Goal: Transaction & Acquisition: Obtain resource

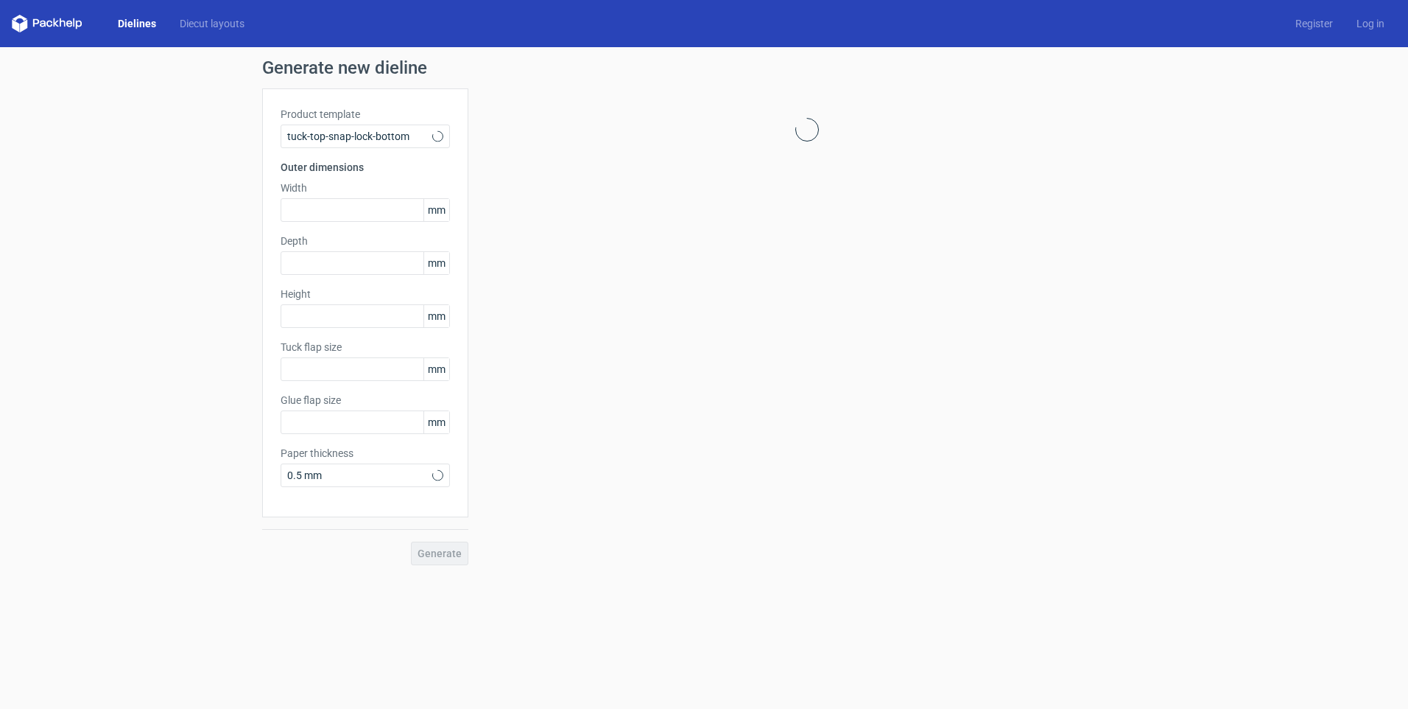
type input "15"
type input "10"
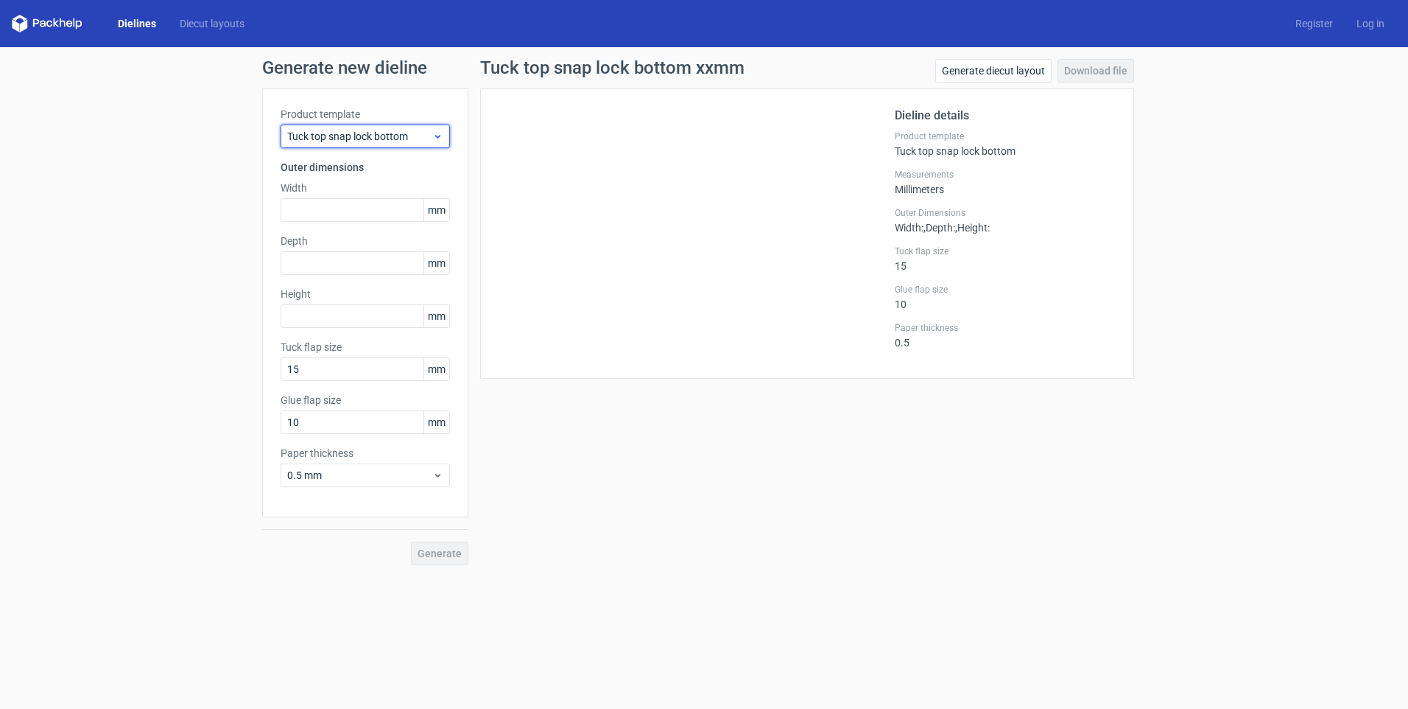
click at [349, 136] on span "Tuck top snap lock bottom" at bounding box center [359, 136] width 145 height 15
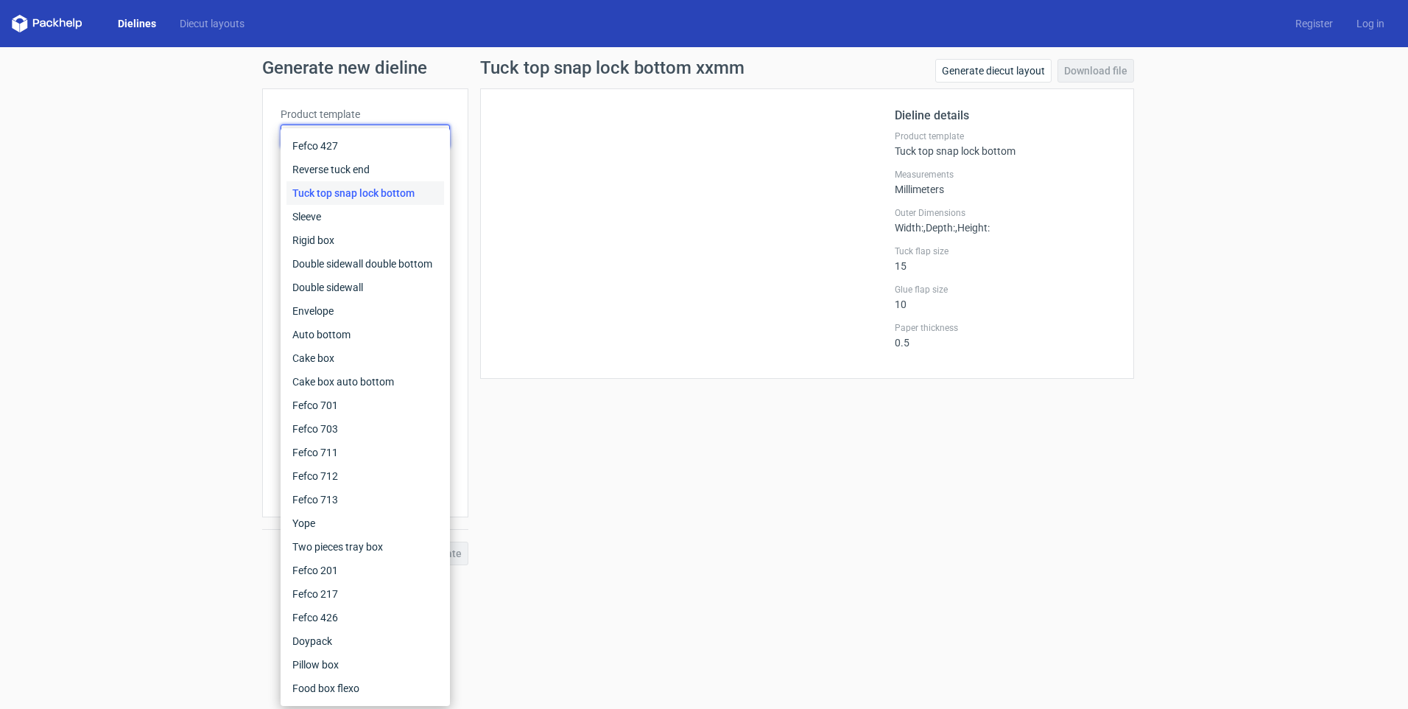
click at [342, 189] on div "Tuck top snap lock bottom" at bounding box center [366, 193] width 158 height 24
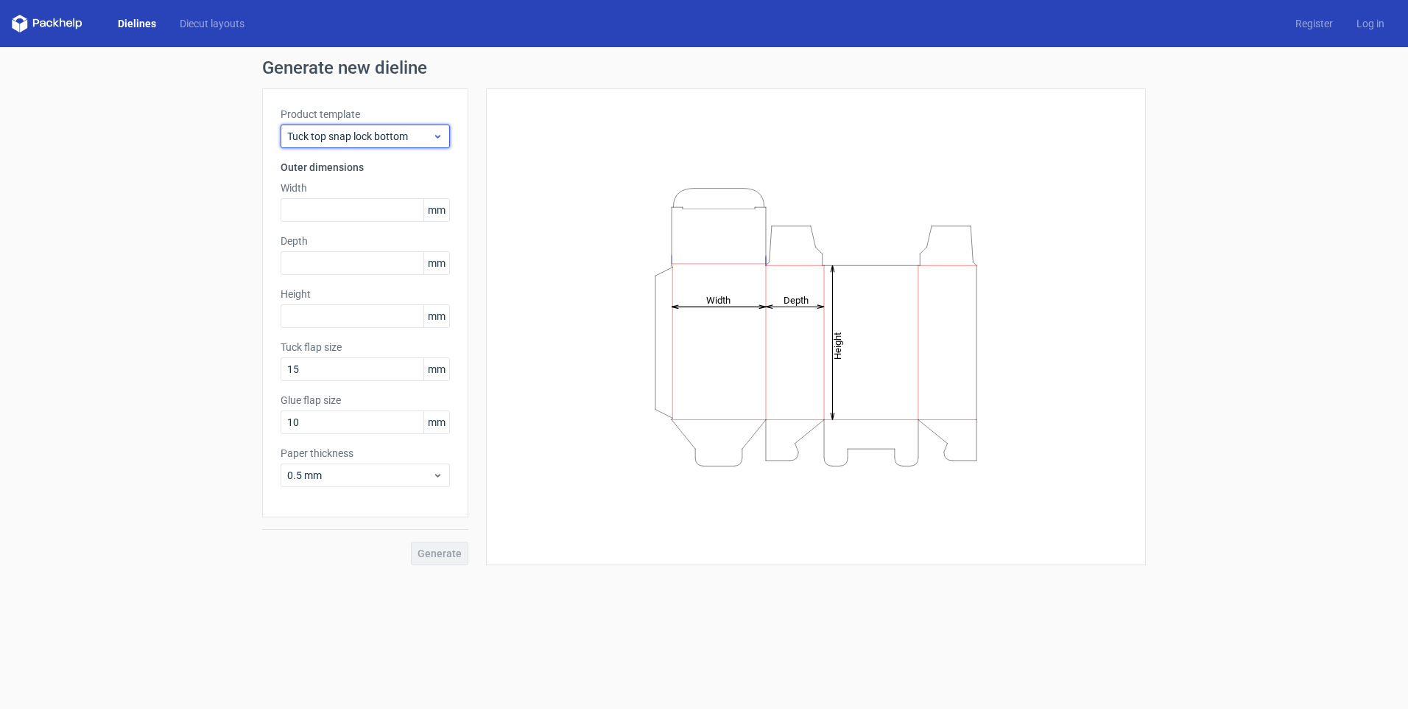
click at [324, 141] on span "Tuck top snap lock bottom" at bounding box center [359, 136] width 145 height 15
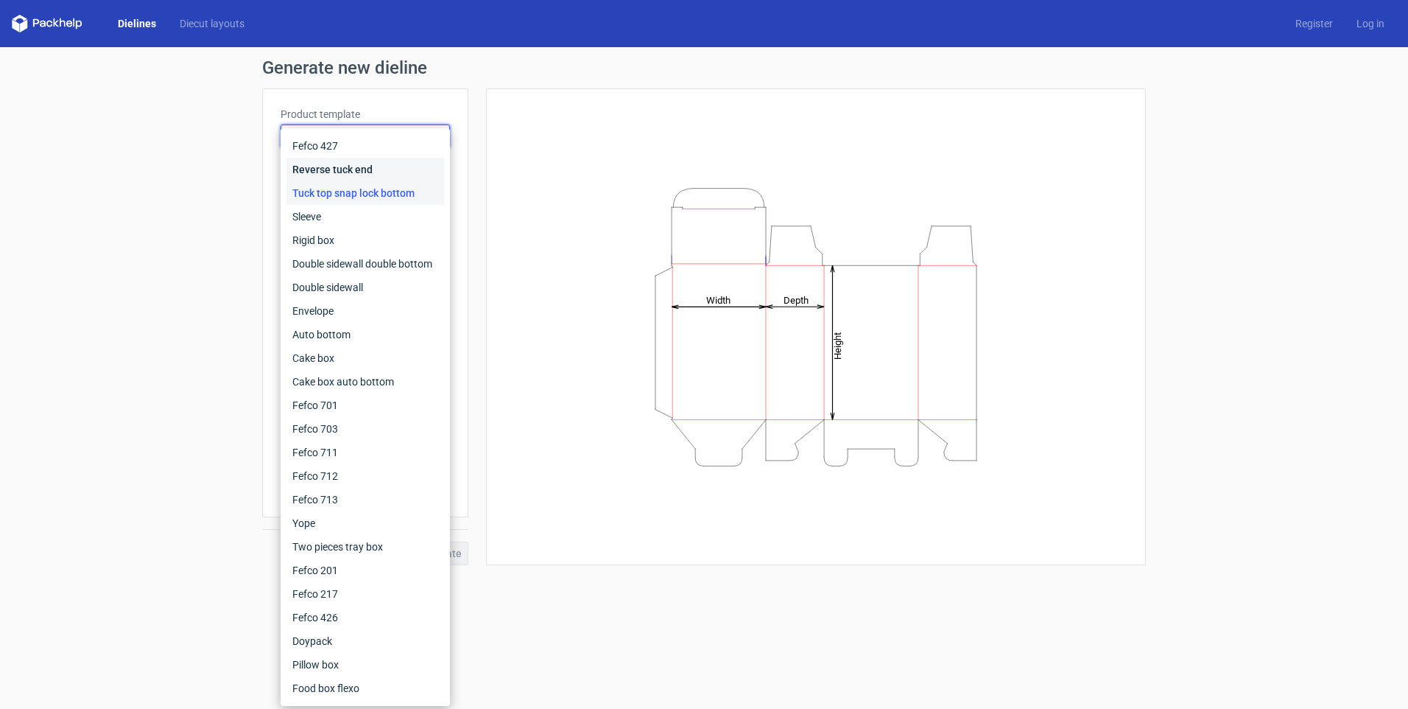
click at [337, 165] on div "Reverse tuck end" at bounding box center [366, 170] width 158 height 24
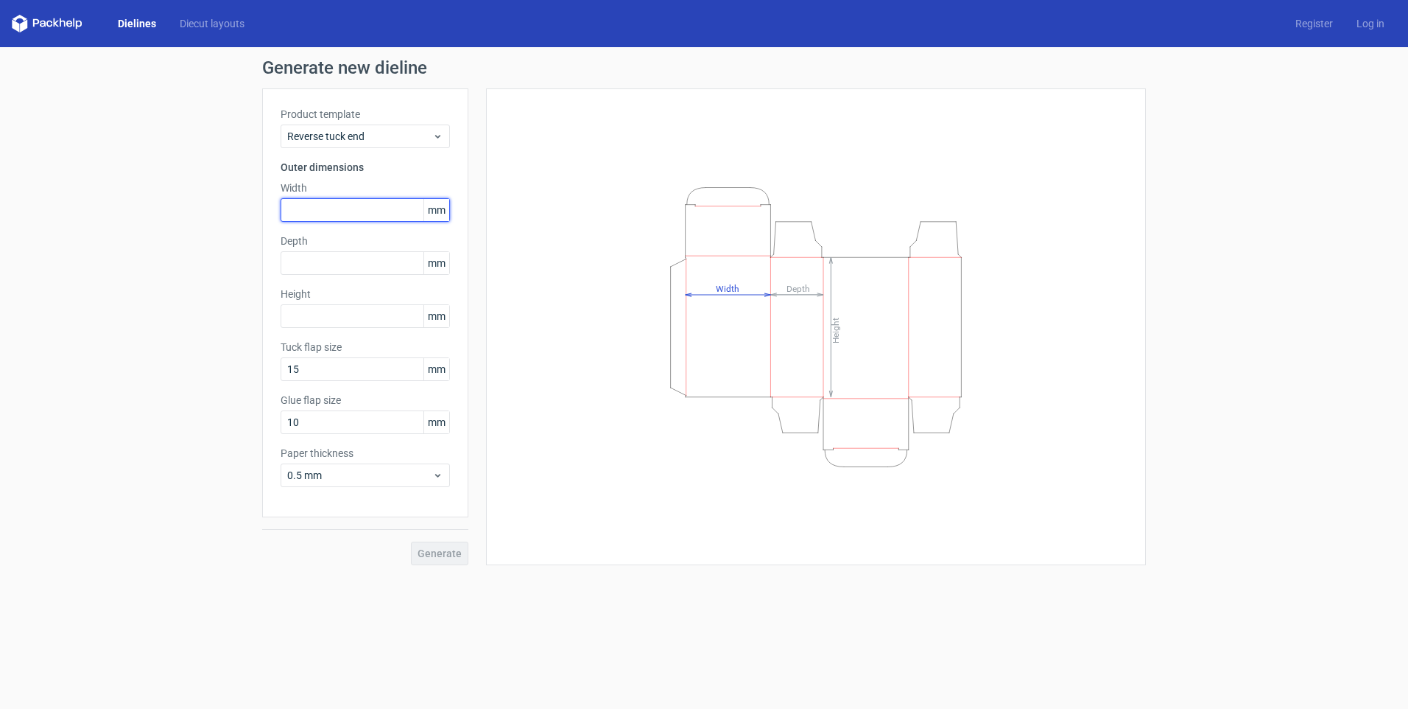
click at [294, 210] on input "text" at bounding box center [365, 210] width 169 height 24
type input "80"
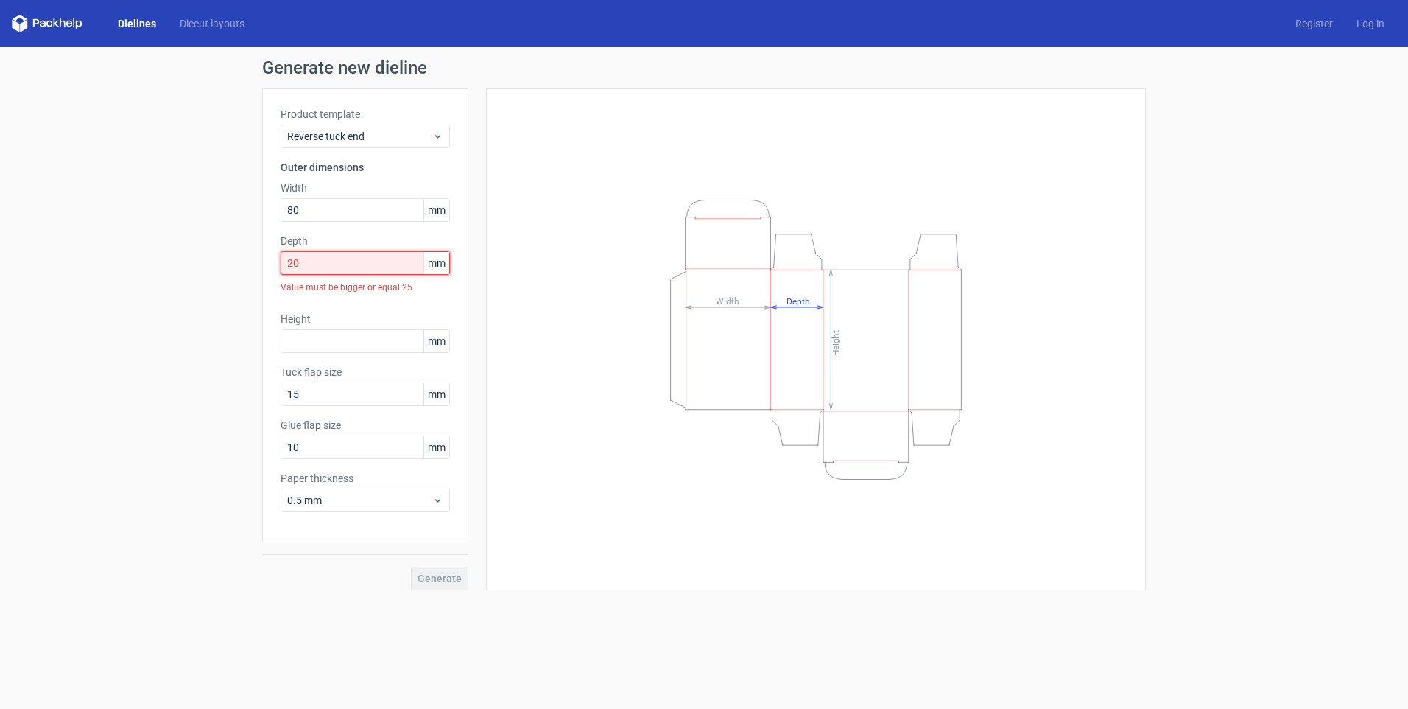
drag, startPoint x: 294, startPoint y: 259, endPoint x: 268, endPoint y: 260, distance: 25.8
click at [268, 260] on div "Product template Reverse tuck end Outer dimensions Width 80 mm Depth 20 mm Valu…" at bounding box center [365, 315] width 206 height 454
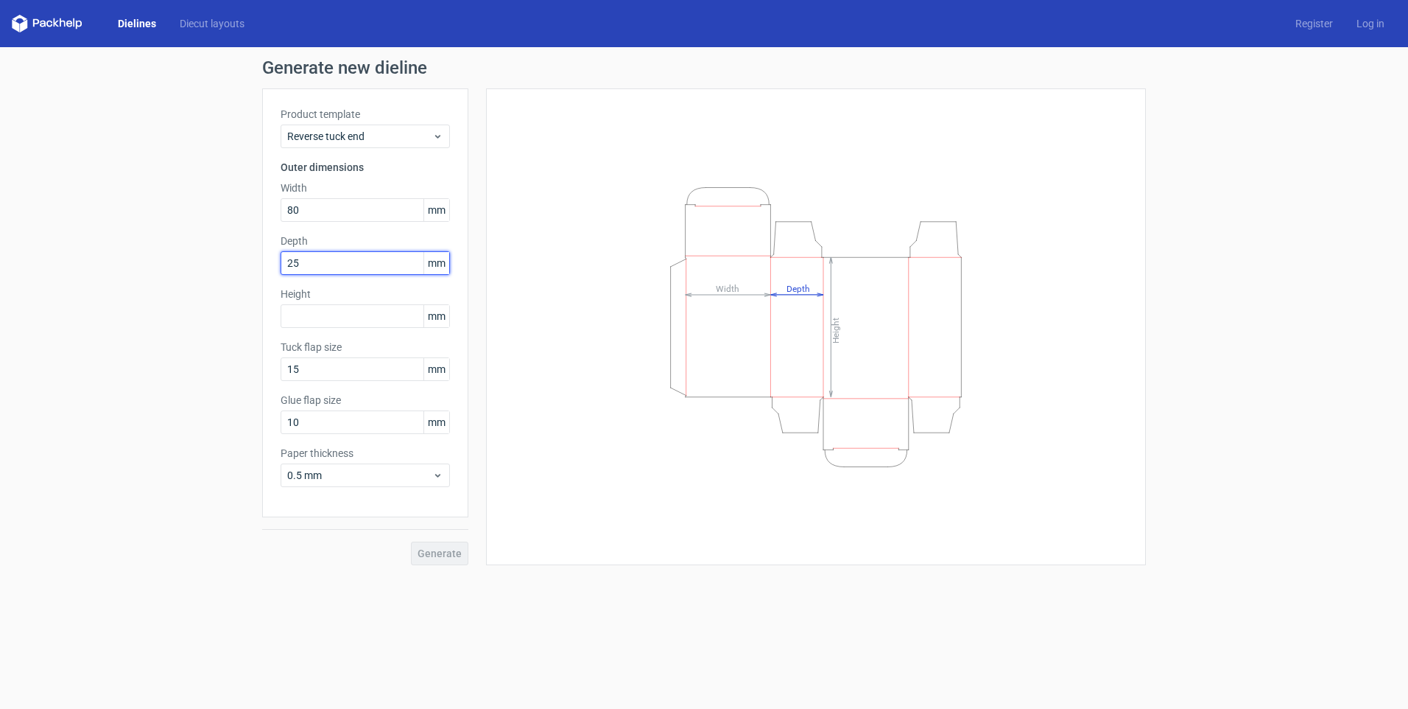
type input "25"
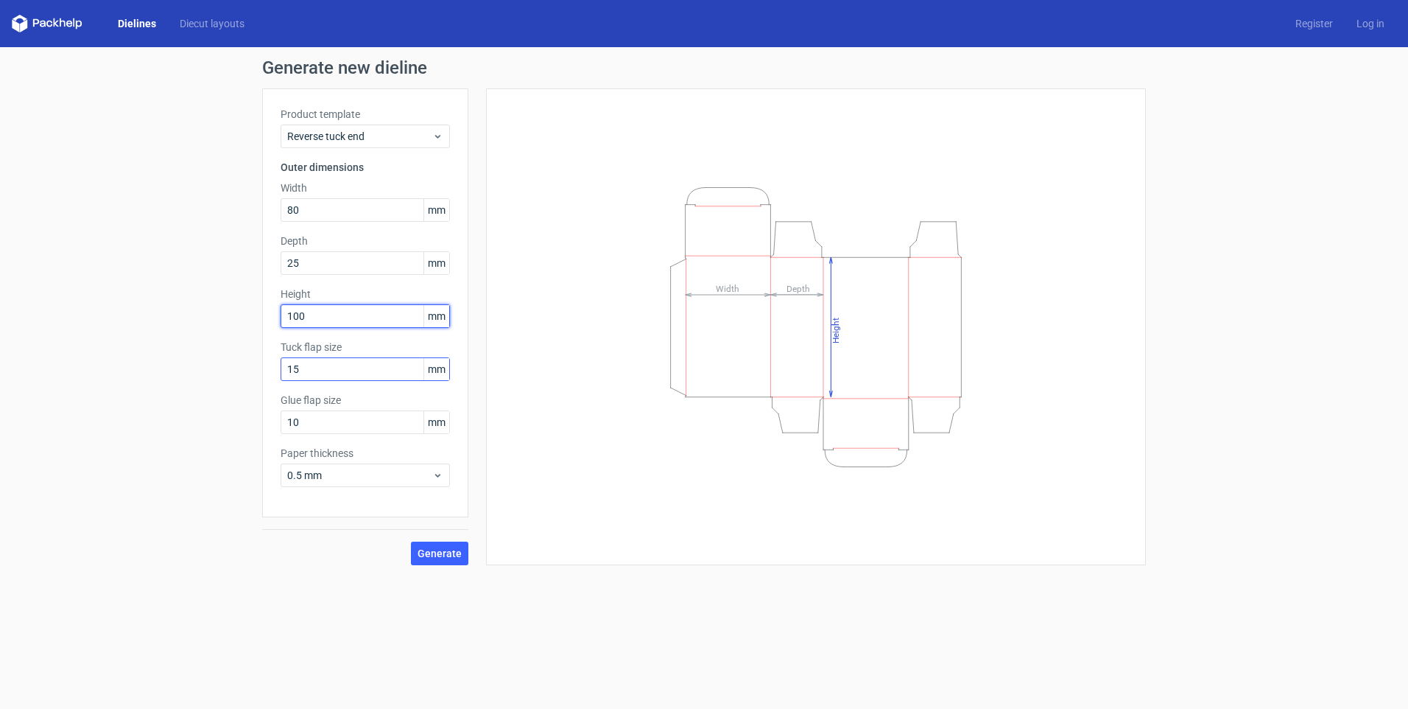
type input "100"
drag, startPoint x: 310, startPoint y: 368, endPoint x: 251, endPoint y: 371, distance: 59.0
click at [251, 371] on div "Generate new dieline Product template Reverse tuck end Outer dimensions Width 8…" at bounding box center [704, 312] width 1408 height 530
drag, startPoint x: 293, startPoint y: 373, endPoint x: 263, endPoint y: 376, distance: 30.3
click at [263, 376] on div "Product template Reverse tuck end Outer dimensions Width 80 mm Depth 25 mm Heig…" at bounding box center [365, 302] width 206 height 429
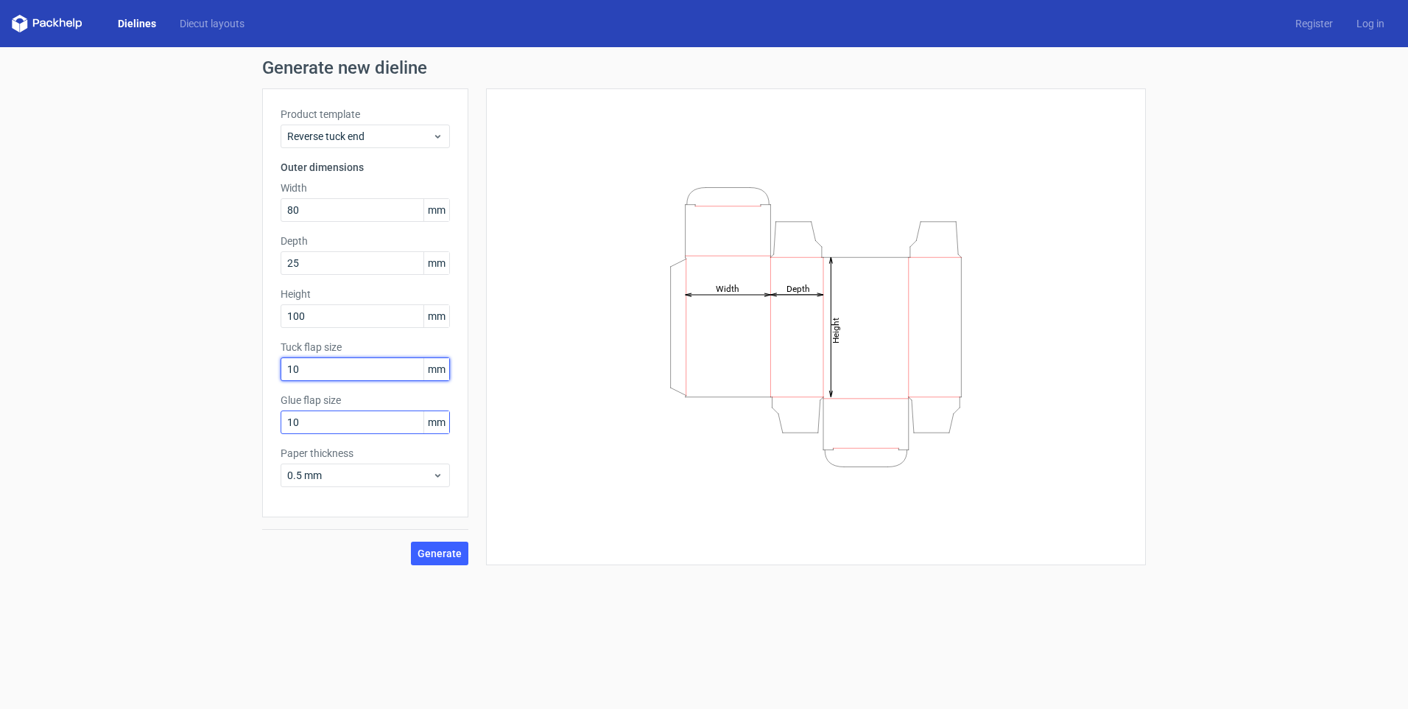
type input "10"
drag, startPoint x: 313, startPoint y: 418, endPoint x: 254, endPoint y: 440, distance: 62.7
click at [254, 440] on div "Generate new dieline Product template Reverse tuck end Outer dimensions Width 8…" at bounding box center [704, 312] width 1408 height 530
type input "8"
click at [317, 505] on div "Product template Reverse tuck end Outer dimensions Width 80 mm Depth 25 mm Heig…" at bounding box center [365, 302] width 206 height 429
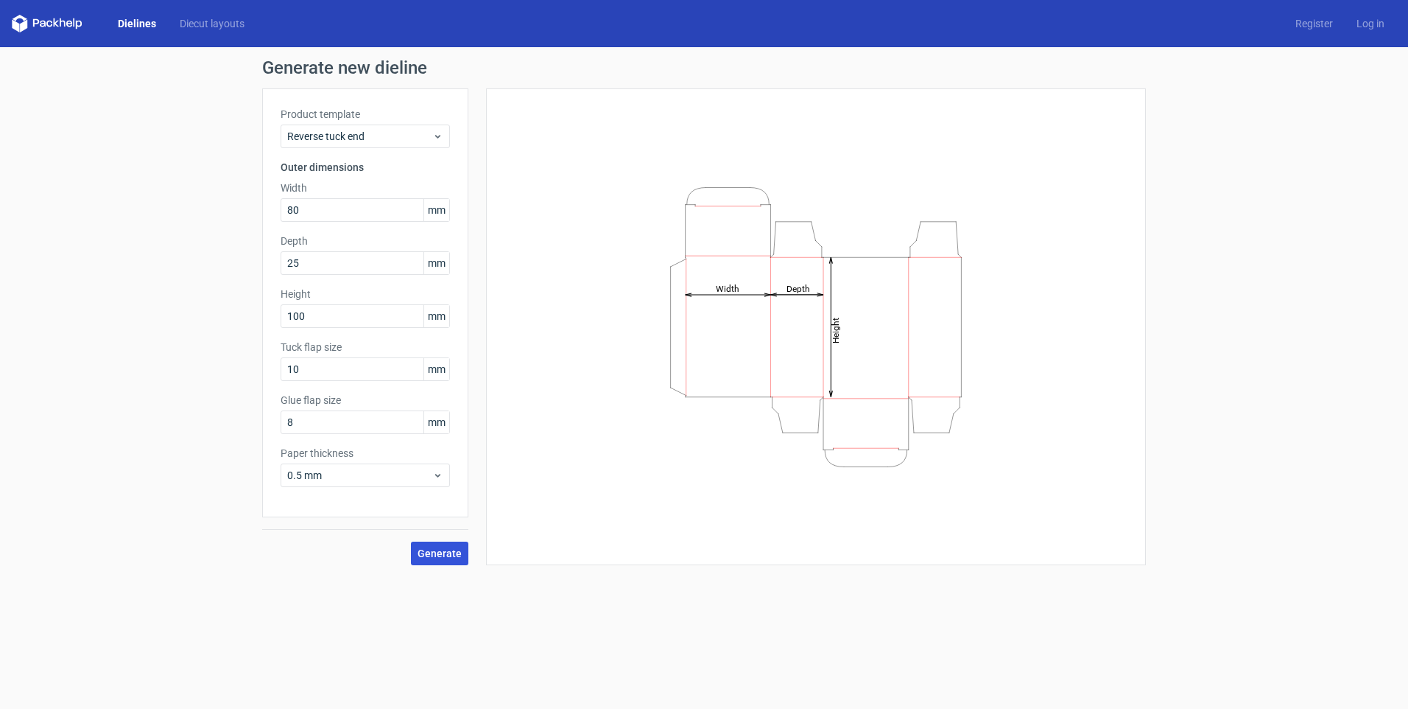
click at [432, 550] on span "Generate" at bounding box center [440, 553] width 44 height 10
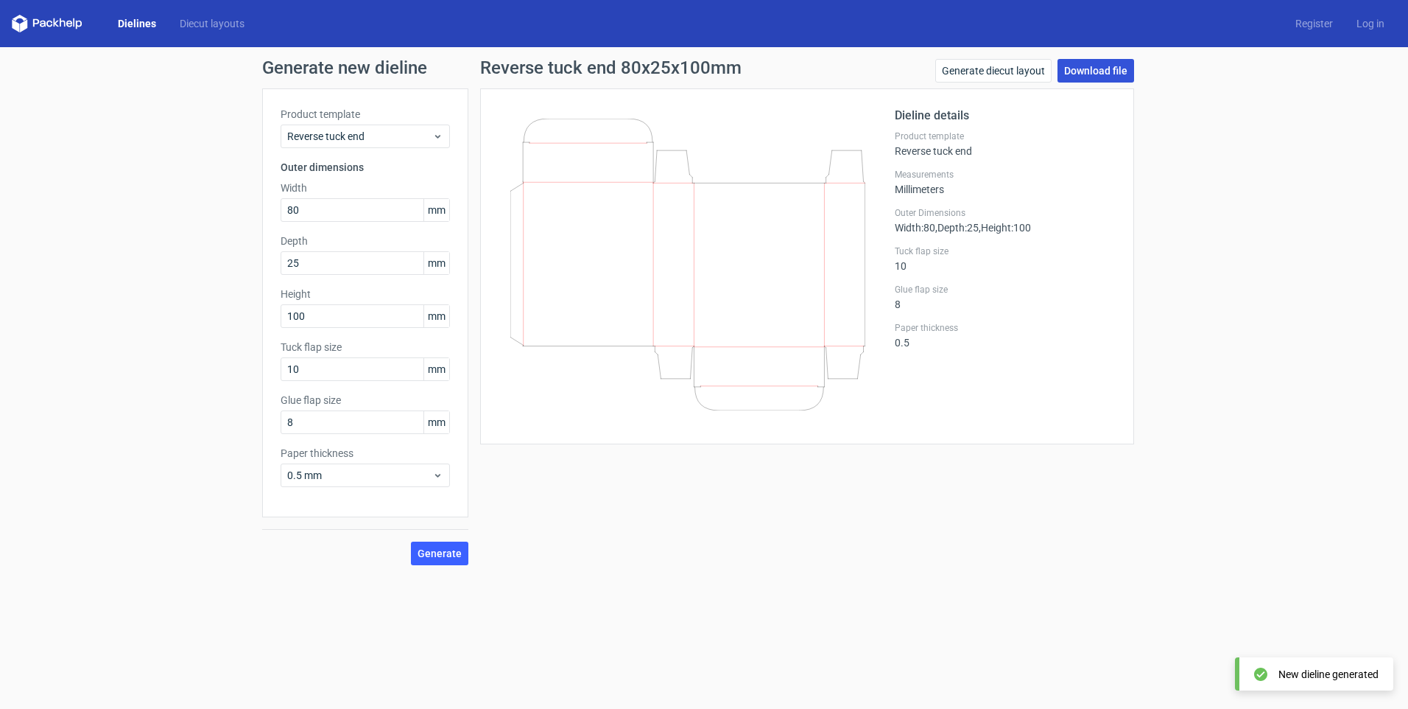
click at [1098, 68] on link "Download file" at bounding box center [1096, 71] width 77 height 24
